Goal: Information Seeking & Learning: Learn about a topic

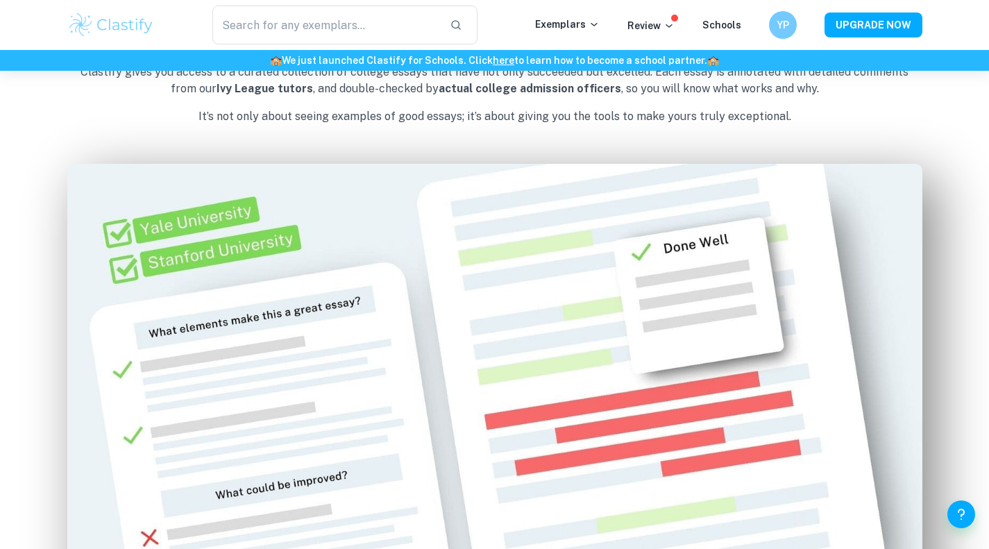
scroll to position [748, 0]
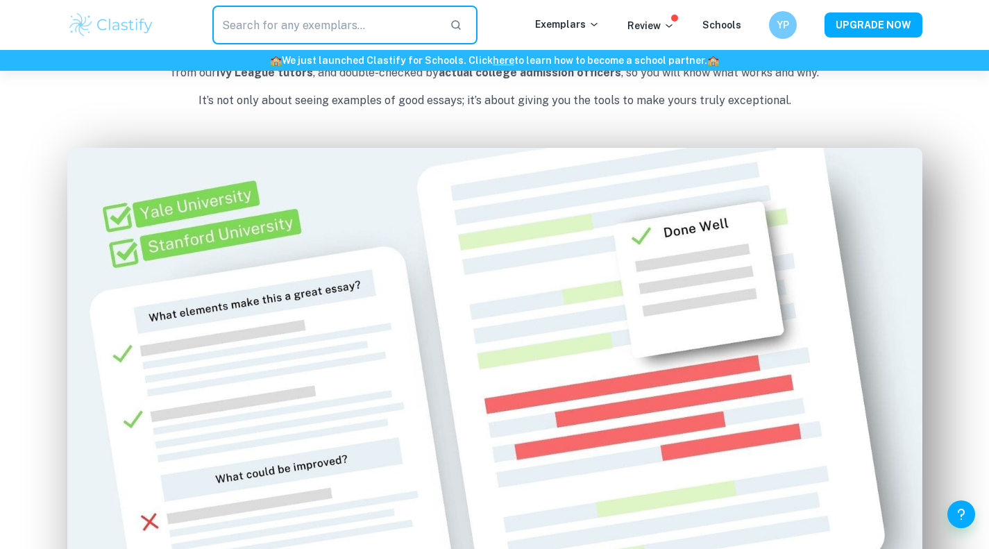
click at [360, 22] on input "text" at bounding box center [325, 25] width 227 height 39
type input "history"
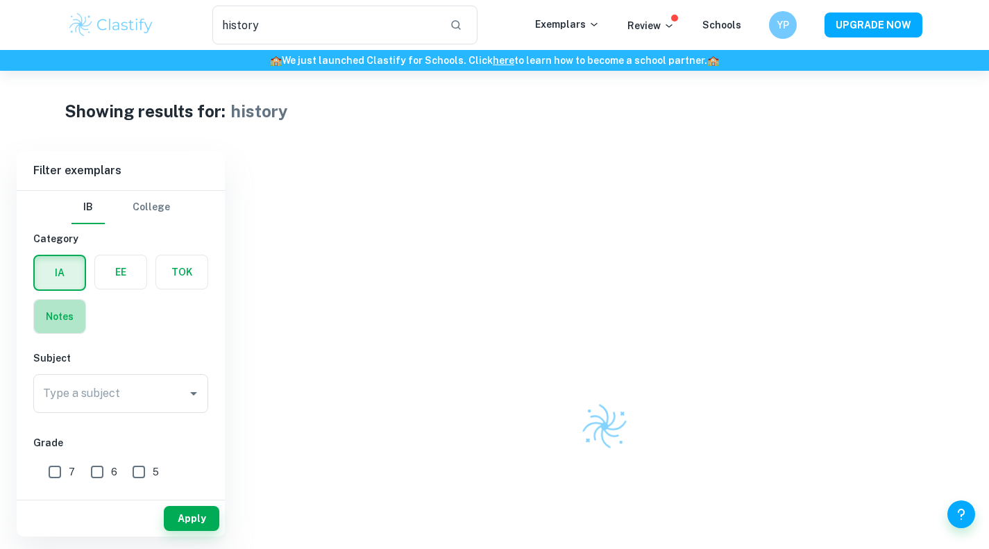
click at [78, 316] on label "button" at bounding box center [59, 316] width 51 height 33
click at [0, 0] on input "radio" at bounding box center [0, 0] width 0 height 0
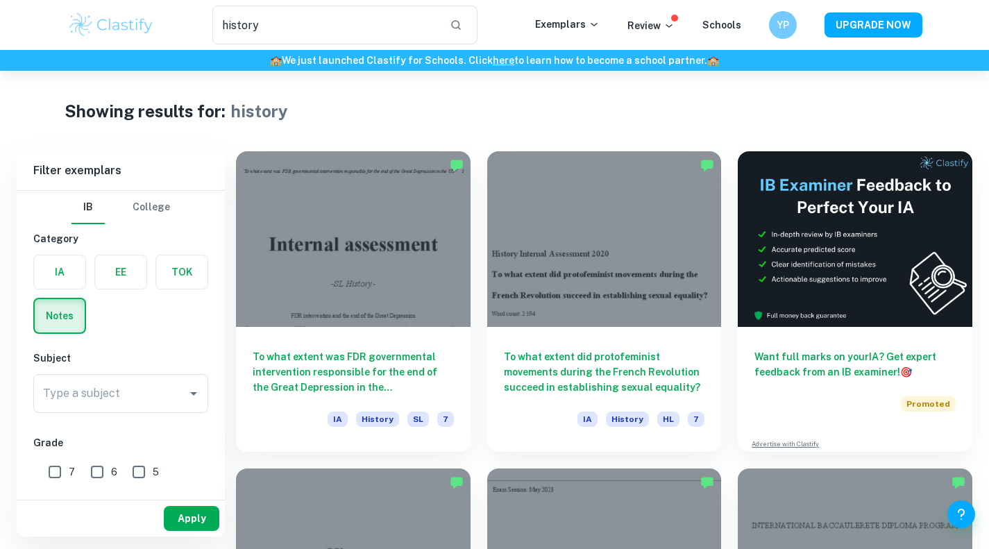
click at [166, 521] on button "Apply" at bounding box center [192, 518] width 56 height 25
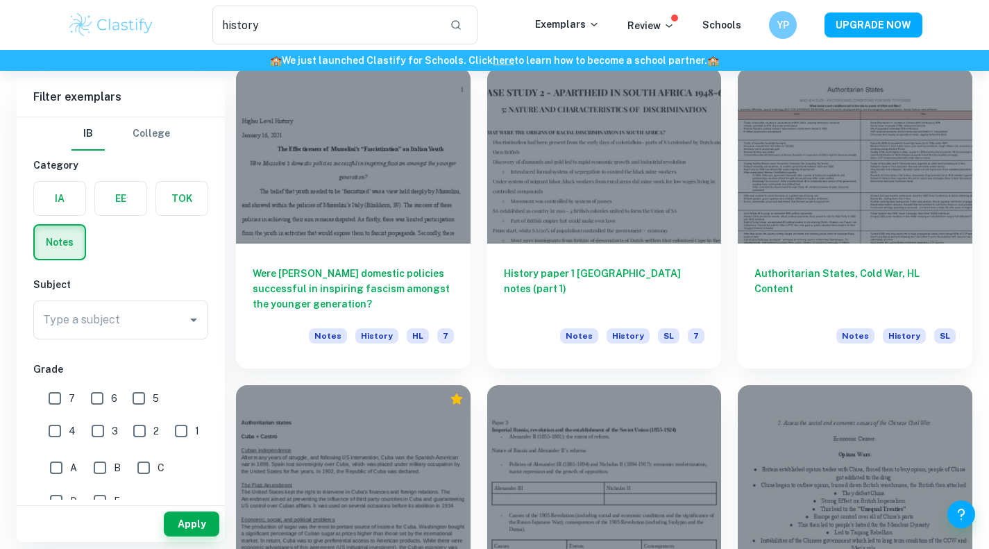
scroll to position [1036, 0]
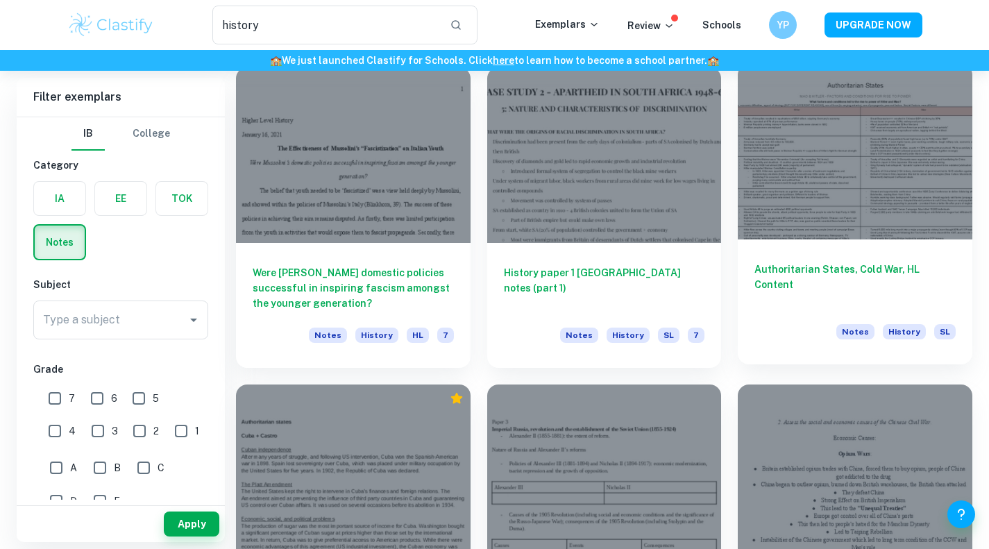
click at [875, 271] on h6 "Authoritarian States, Cold War, HL Content" at bounding box center [855, 285] width 201 height 46
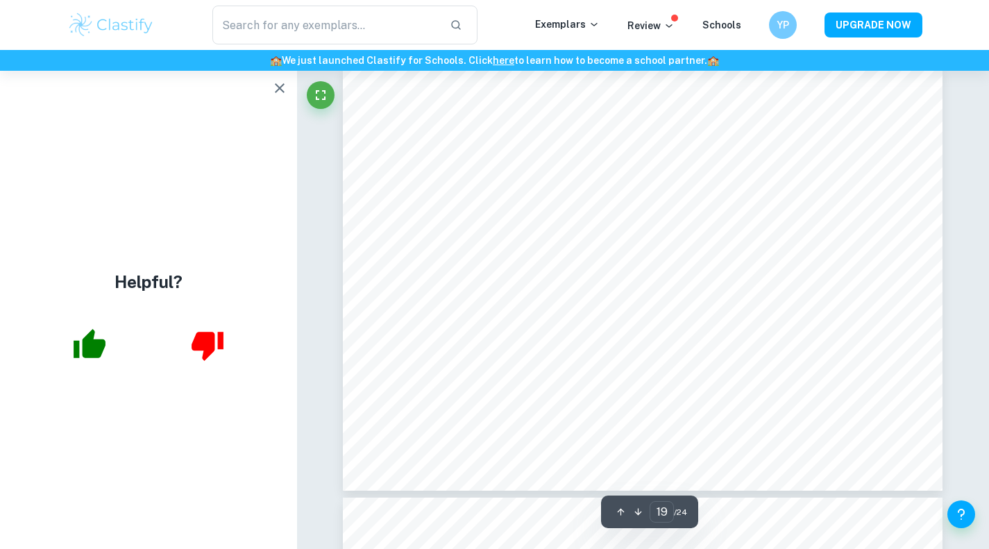
scroll to position [8162, 0]
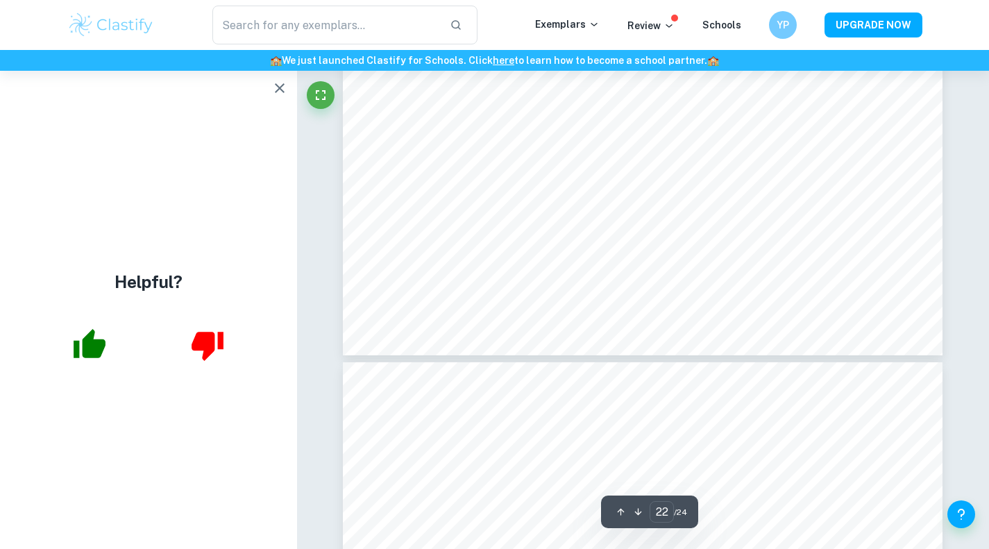
type input "23"
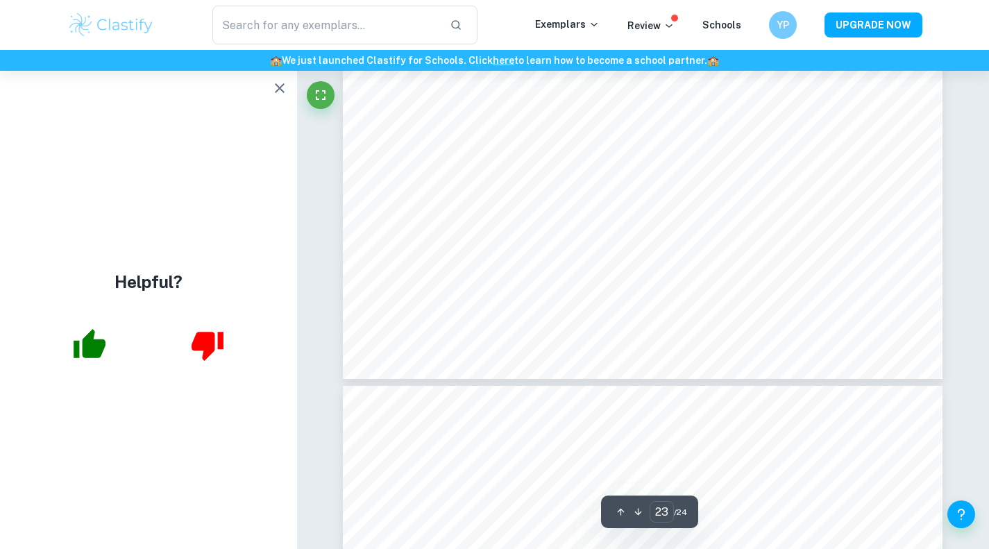
scroll to position [10115, 0]
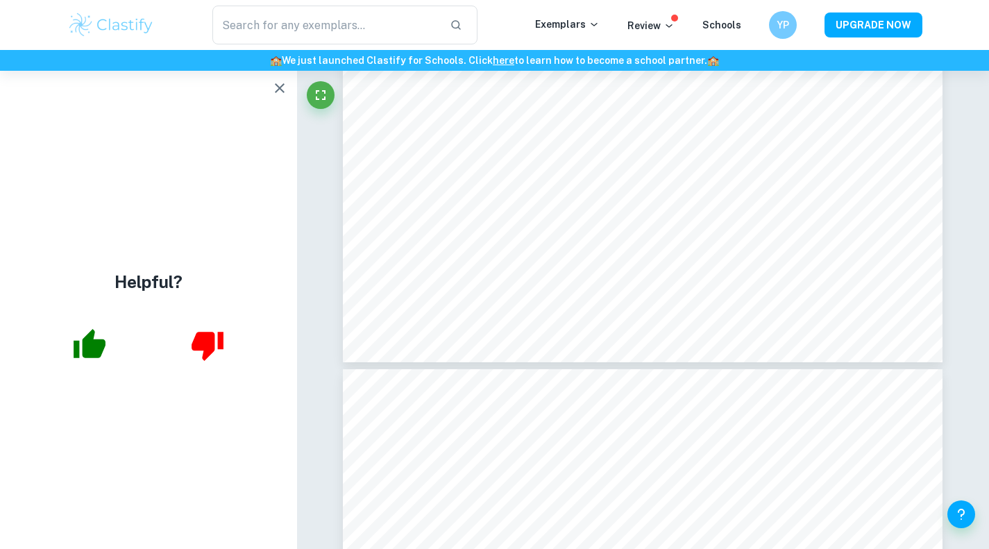
type input "history"
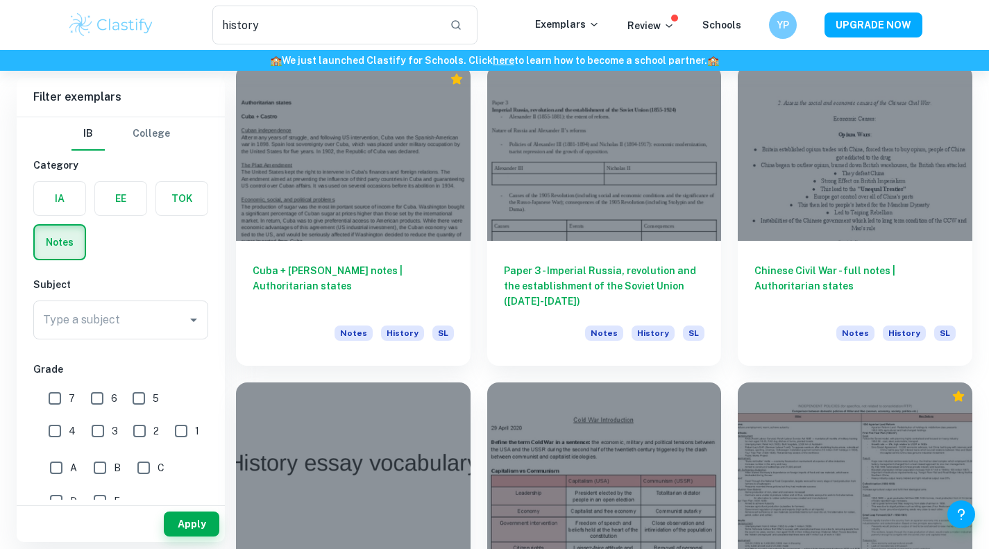
scroll to position [1353, 0]
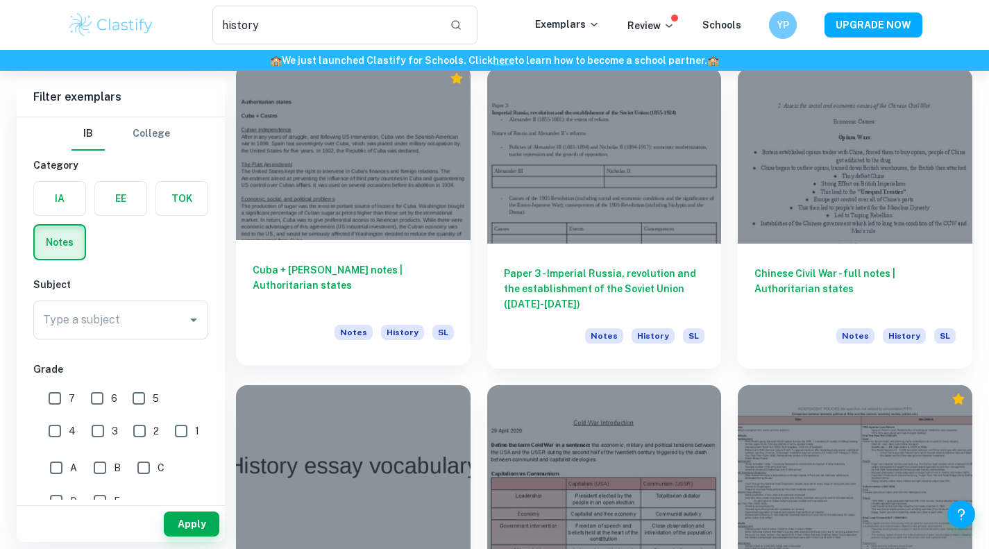
click at [323, 272] on h6 "Cuba + [PERSON_NAME] notes | Authoritarian states" at bounding box center [353, 285] width 201 height 46
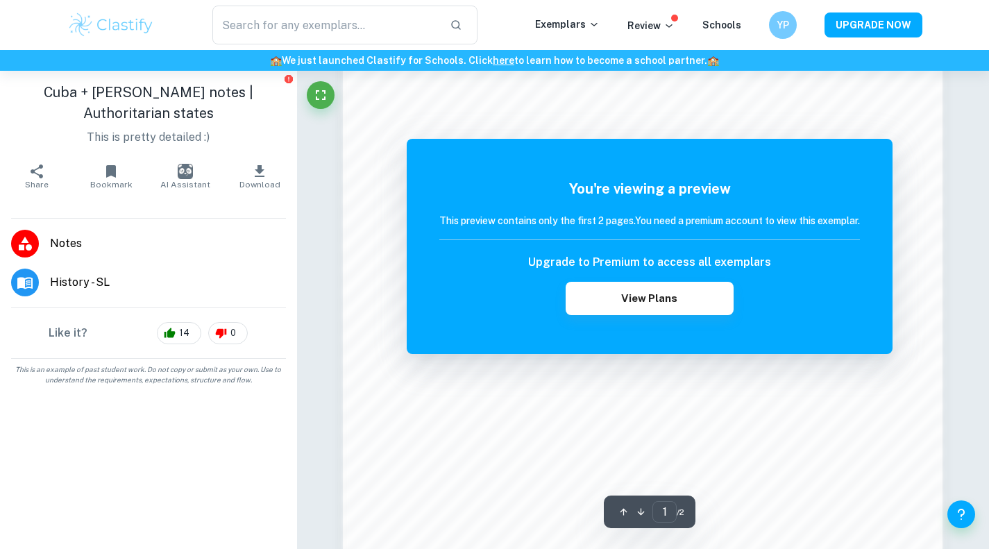
scroll to position [1190, 0]
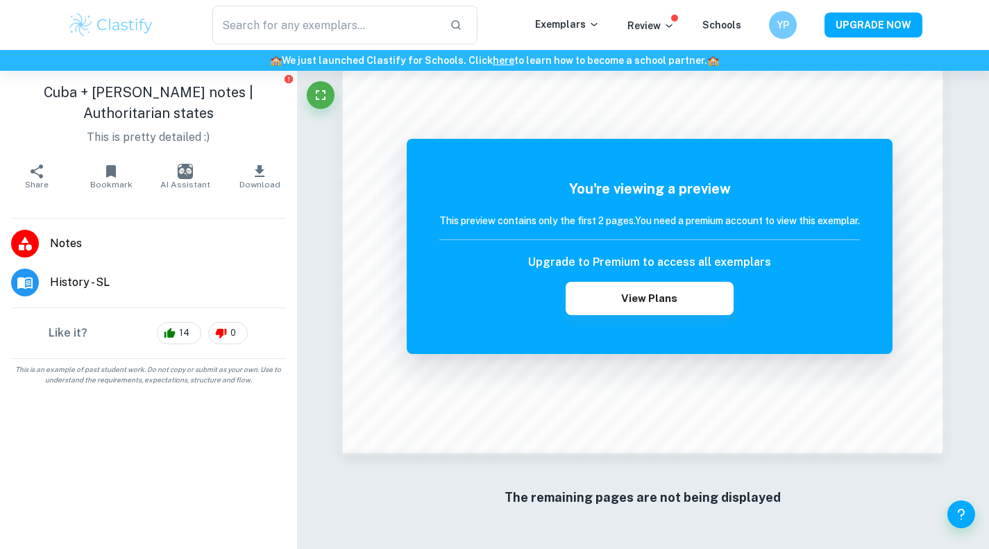
type input "history"
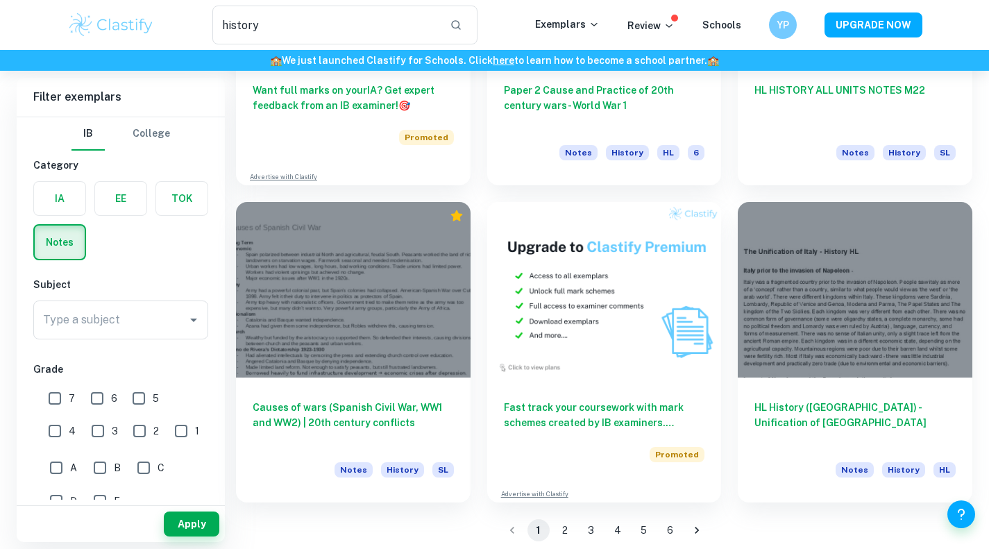
scroll to position [2180, 0]
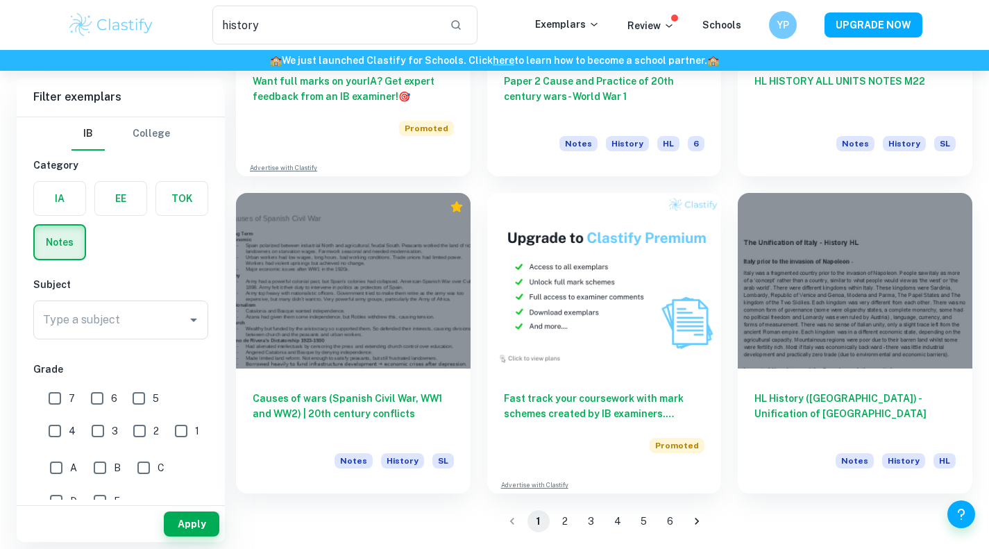
click at [557, 526] on button "2" at bounding box center [565, 521] width 22 height 22
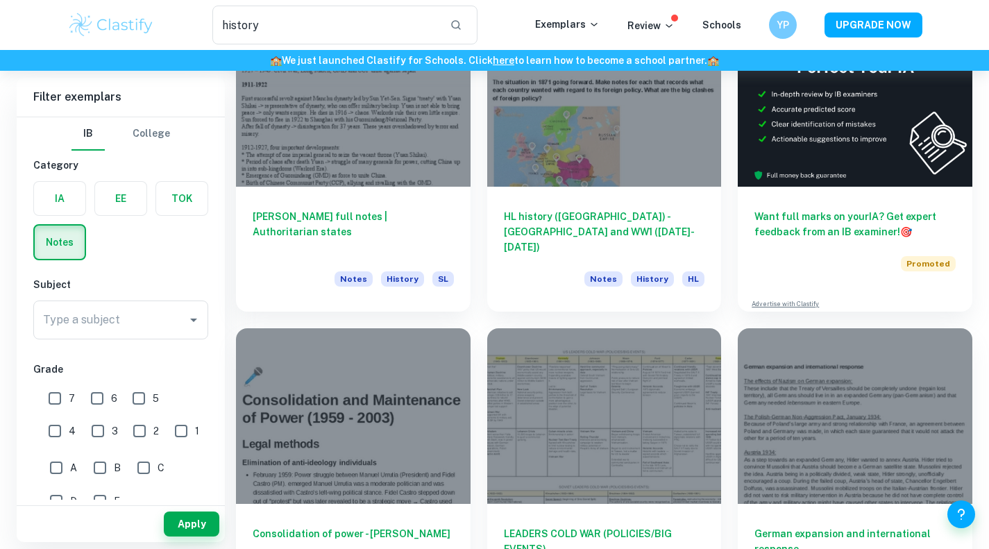
scroll to position [229, 0]
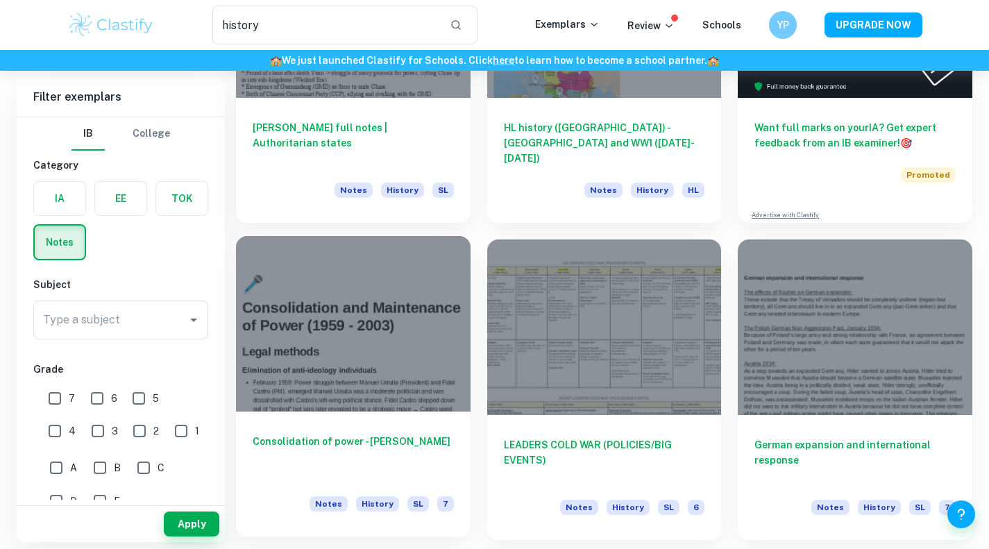
click at [329, 444] on h6 "Consolidation of power - [PERSON_NAME]" at bounding box center [353, 457] width 201 height 46
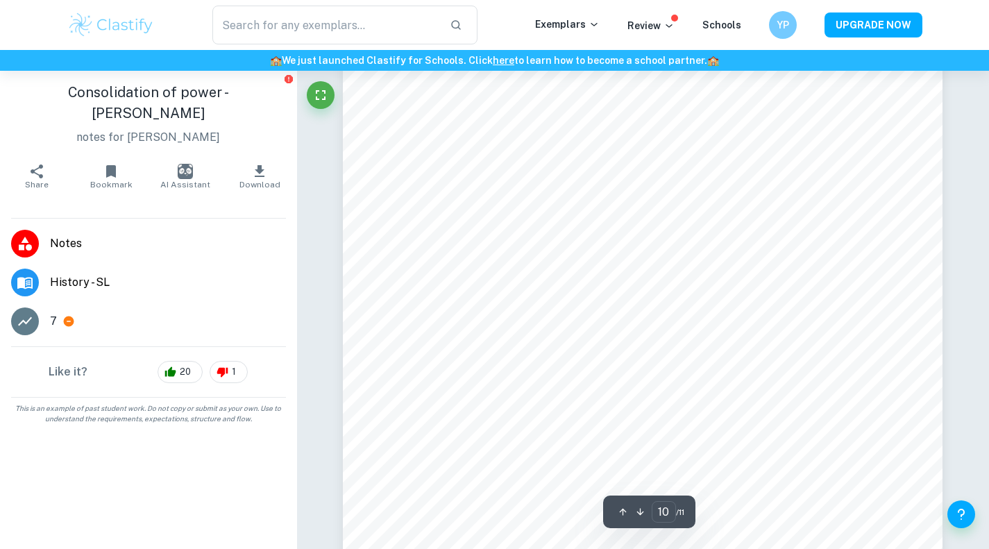
scroll to position [8411, 0]
type input "11"
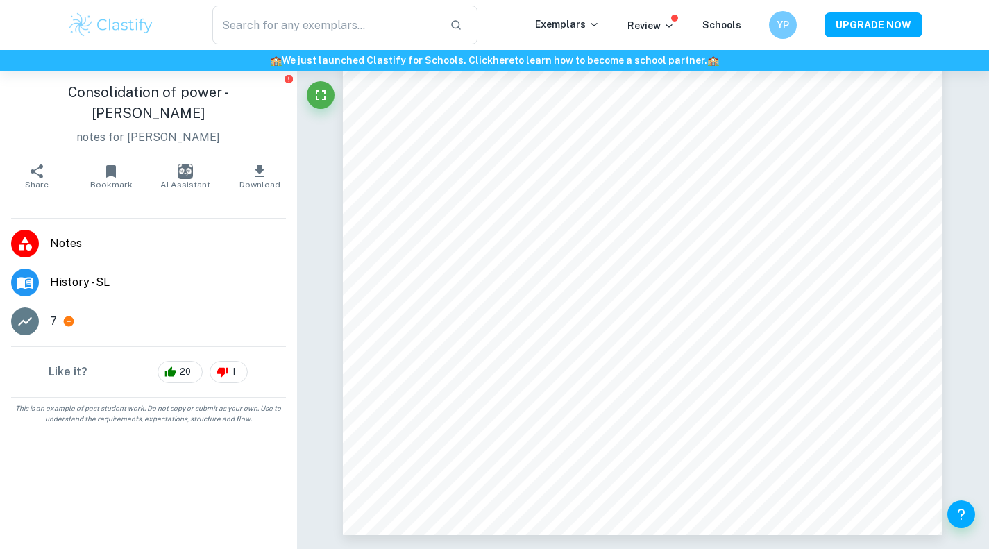
type input "history"
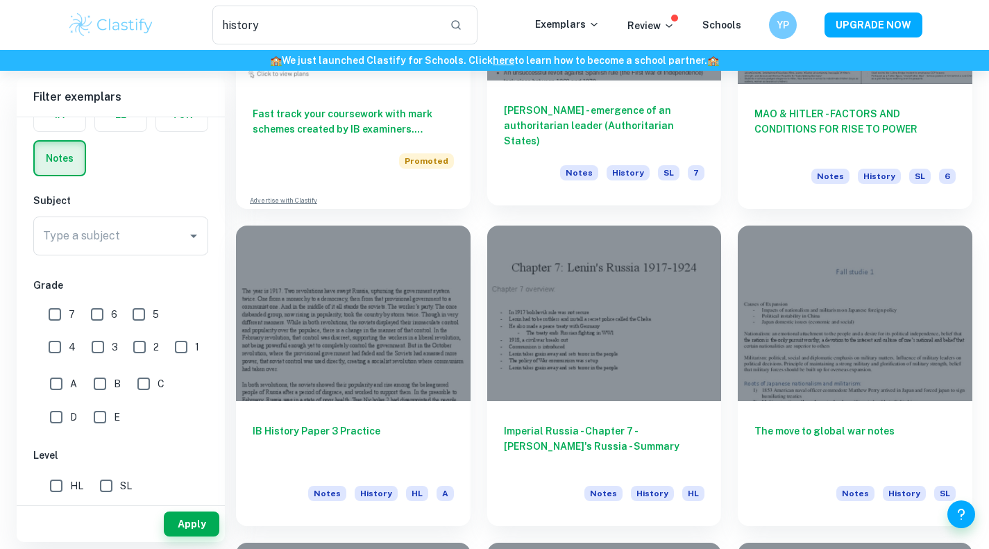
scroll to position [879, 0]
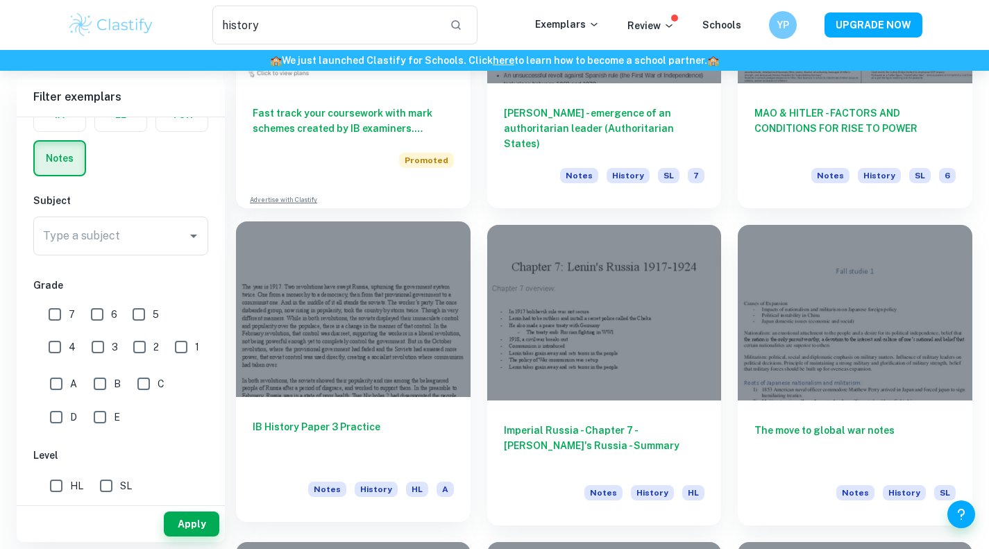
click at [344, 421] on h6 "IB History Paper 3 Practice" at bounding box center [353, 442] width 201 height 46
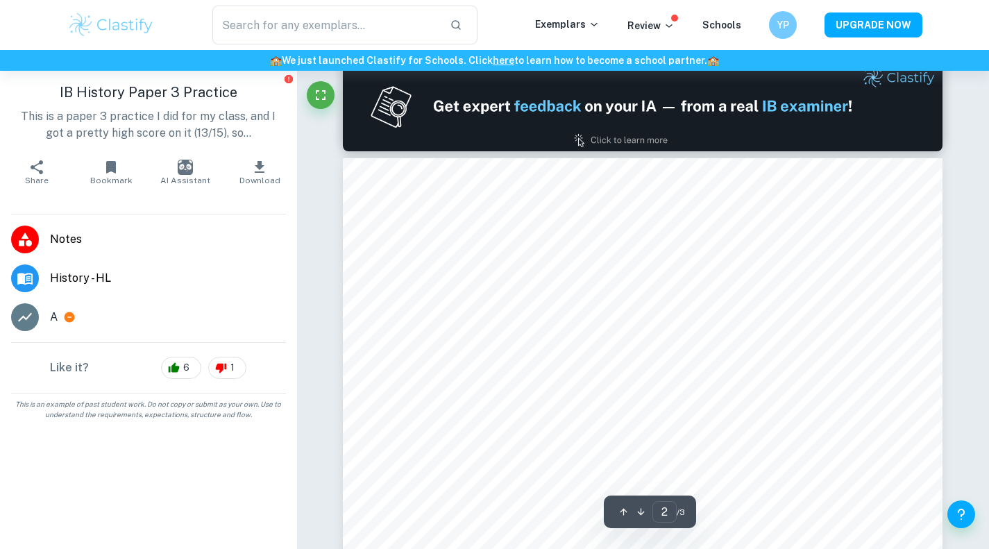
type input "1"
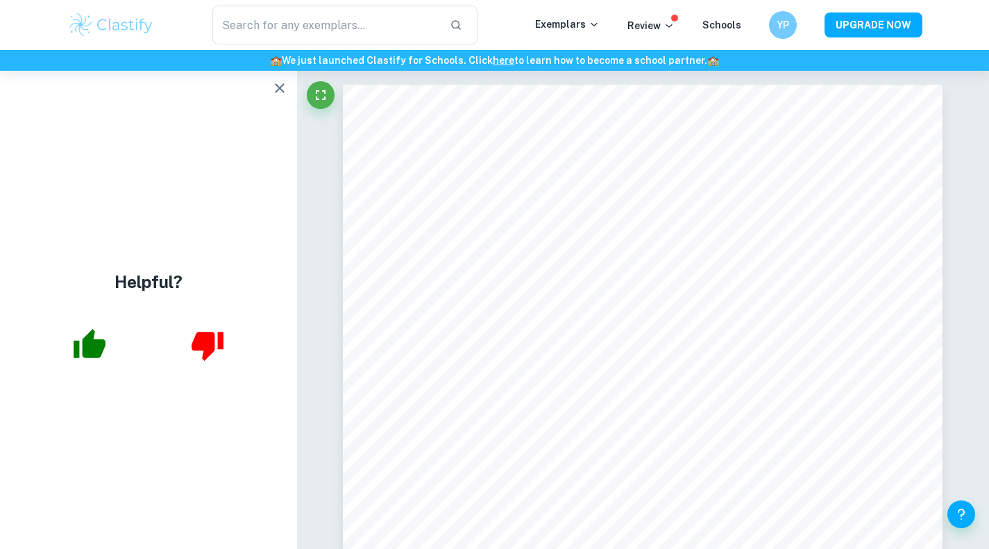
click at [278, 100] on button "button" at bounding box center [280, 88] width 28 height 28
